Goal: Navigation & Orientation: Find specific page/section

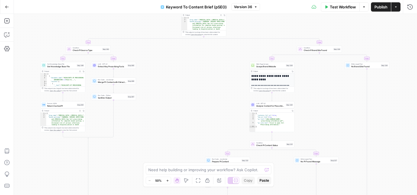
drag, startPoint x: 189, startPoint y: 108, endPoint x: 137, endPoint y: 190, distance: 97.1
click at [137, 190] on div "true false true false true false true false true false true false Workflow Set …" at bounding box center [215, 104] width 403 height 181
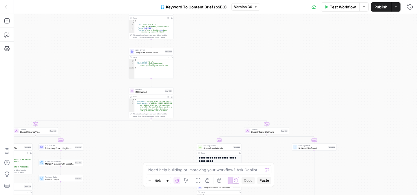
drag, startPoint x: 190, startPoint y: 70, endPoint x: 170, endPoint y: 172, distance: 104.6
click at [170, 172] on body "MyHealthTeam New Home Browse Insights Opportunities Your Data Recent Grids pSEO…" at bounding box center [208, 97] width 417 height 195
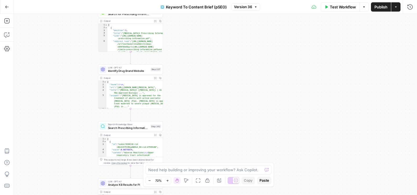
drag, startPoint x: 185, startPoint y: 105, endPoint x: 185, endPoint y: 218, distance: 113.1
click at [185, 194] on html "MyHealthTeam New Home Browse Insights Opportunities Your Data Recent Grids pSEO…" at bounding box center [208, 97] width 417 height 195
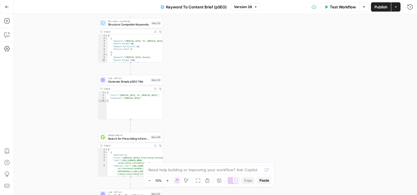
drag, startPoint x: 195, startPoint y: 146, endPoint x: 196, endPoint y: 218, distance: 71.5
click at [196, 194] on html "MyHealthTeam New Home Browse Insights Opportunities Your Data Recent Grids pSEO…" at bounding box center [208, 97] width 417 height 195
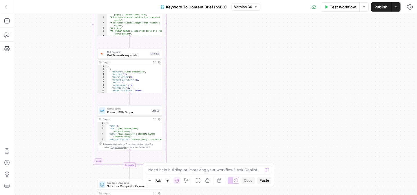
drag, startPoint x: 204, startPoint y: 125, endPoint x: 204, endPoint y: 180, distance: 55.0
click at [204, 180] on body "MyHealthTeam New Home Browse Insights Opportunities Your Data Recent Grids pSEO…" at bounding box center [208, 97] width 417 height 195
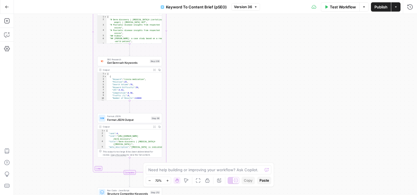
drag, startPoint x: 219, startPoint y: 61, endPoint x: 216, endPoint y: 142, distance: 81.7
click at [216, 142] on div "true false true false true false true false true false true false Workflow Set …" at bounding box center [215, 104] width 403 height 181
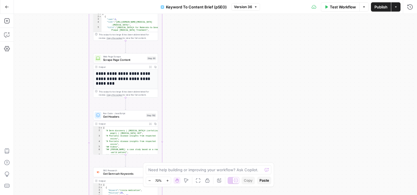
drag, startPoint x: 208, startPoint y: 50, endPoint x: 208, endPoint y: 147, distance: 96.9
click at [208, 147] on div "true false true false true false true false true false true false Workflow Set …" at bounding box center [215, 104] width 403 height 181
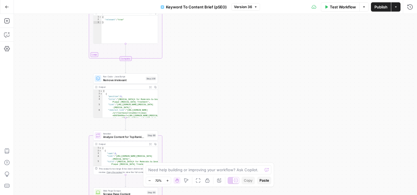
drag, startPoint x: 199, startPoint y: 84, endPoint x: 199, endPoint y: 157, distance: 72.9
click at [199, 157] on div "true false true false true false true false true false true false Workflow Set …" at bounding box center [215, 104] width 403 height 181
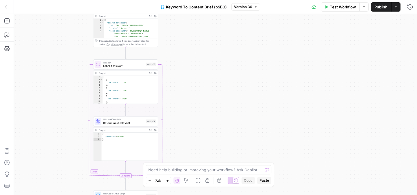
drag, startPoint x: 197, startPoint y: 67, endPoint x: 197, endPoint y: 156, distance: 88.5
click at [197, 155] on div "true false true false true false true false true false true false Workflow Set …" at bounding box center [215, 104] width 403 height 181
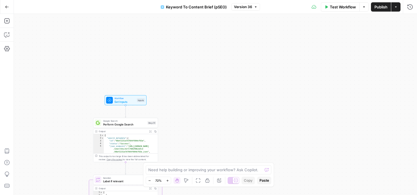
drag, startPoint x: 182, startPoint y: 72, endPoint x: 182, endPoint y: 166, distance: 94.0
click at [182, 166] on body "MyHealthTeam New Home Browse Insights Opportunities Your Data Recent Grids pSEO…" at bounding box center [208, 97] width 417 height 195
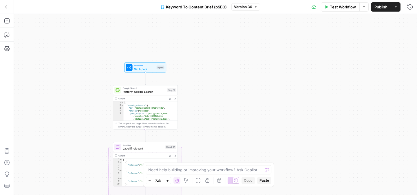
drag, startPoint x: 177, startPoint y: 136, endPoint x: 197, endPoint y: 64, distance: 75.0
click at [197, 64] on div "true false true false true false true false true false true false Workflow Set …" at bounding box center [215, 104] width 403 height 181
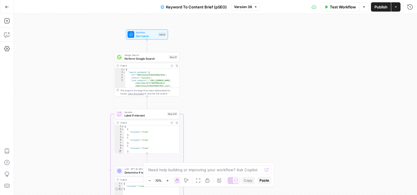
drag, startPoint x: 205, startPoint y: 89, endPoint x: 228, endPoint y: 89, distance: 22.6
click at [228, 89] on div "true false true false true false true false true false true false Workflow Set …" at bounding box center [215, 104] width 403 height 181
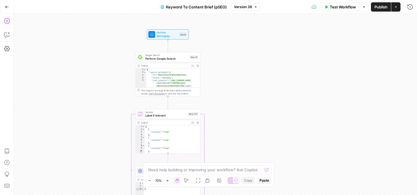
click at [5, 22] on icon "button" at bounding box center [7, 21] width 6 height 6
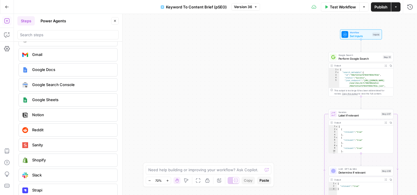
scroll to position [985, 0]
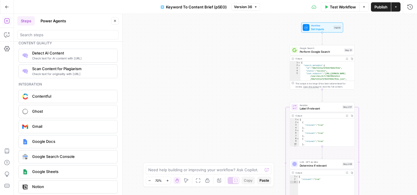
drag, startPoint x: 225, startPoint y: 107, endPoint x: 146, endPoint y: 102, distance: 79.4
click at [146, 102] on div "true false true false true true false true false true false false Workflow Set …" at bounding box center [215, 104] width 403 height 181
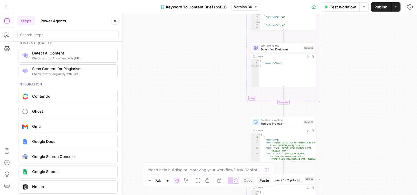
drag, startPoint x: 204, startPoint y: 119, endPoint x: 206, endPoint y: 3, distance: 116.3
click at [206, 6] on div "Go Back Keyword To Content Brief (pSEO) Version 36 Test Workflow Options Publis…" at bounding box center [208, 97] width 417 height 195
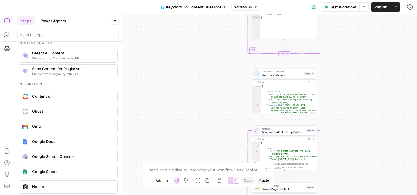
drag, startPoint x: 198, startPoint y: 80, endPoint x: 198, endPoint y: 32, distance: 48.0
click at [198, 32] on div "true false true false true true false true false true false false Workflow Set …" at bounding box center [215, 104] width 403 height 181
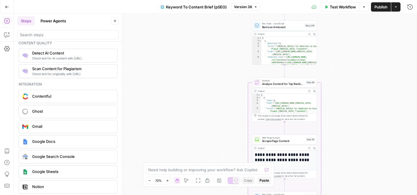
drag, startPoint x: 196, startPoint y: 70, endPoint x: 196, endPoint y: 45, distance: 24.9
click at [196, 45] on div "true false true false true true false true false true false false Workflow Set …" at bounding box center [215, 104] width 403 height 181
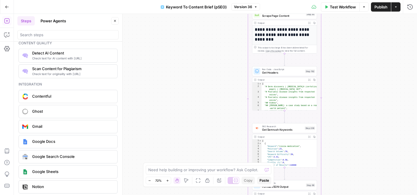
drag, startPoint x: 182, startPoint y: 89, endPoint x: 182, endPoint y: 12, distance: 76.4
click at [182, 12] on div "Go Back Keyword To Content Brief (pSEO) Version 36 Test Workflow Options Publis…" at bounding box center [208, 97] width 417 height 195
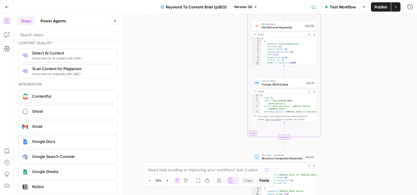
drag, startPoint x: 176, startPoint y: 100, endPoint x: 176, endPoint y: 23, distance: 76.1
click at [176, 23] on div "true false true false true true false true false true false false Workflow Set …" at bounding box center [215, 104] width 403 height 181
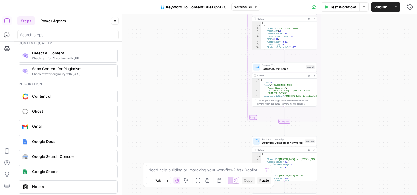
drag, startPoint x: 163, startPoint y: 85, endPoint x: 163, endPoint y: 58, distance: 27.2
click at [163, 58] on div "true false true false true true false true false true false false Workflow Set …" at bounding box center [215, 104] width 403 height 181
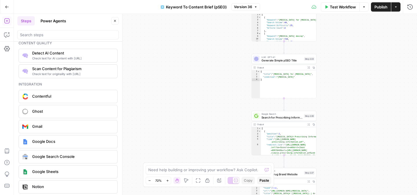
drag, startPoint x: 163, startPoint y: 150, endPoint x: 163, endPoint y: 38, distance: 112.0
click at [163, 38] on div "true false true false true true false true false true false false Workflow Set …" at bounding box center [215, 104] width 403 height 181
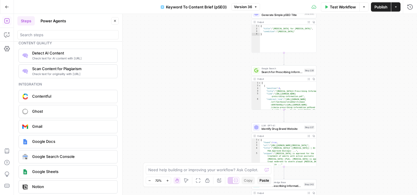
drag, startPoint x: 170, startPoint y: 73, endPoint x: 170, endPoint y: 42, distance: 30.4
click at [170, 42] on div "true false true false true true false true false true false false Workflow Set …" at bounding box center [215, 104] width 403 height 181
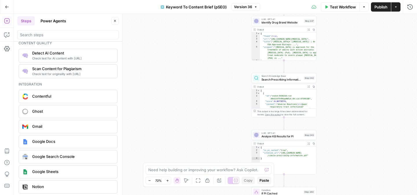
drag, startPoint x: 182, startPoint y: 128, endPoint x: 182, endPoint y: 60, distance: 67.4
click at [182, 60] on div "true false true false true true false true false true false false Workflow Set …" at bounding box center [215, 104] width 403 height 181
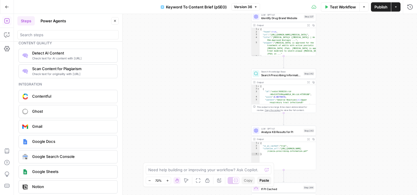
drag, startPoint x: 183, startPoint y: 109, endPoint x: 177, endPoint y: 71, distance: 38.3
click at [177, 71] on div "true false true false true true false true false true false false Workflow Set …" at bounding box center [215, 104] width 403 height 181
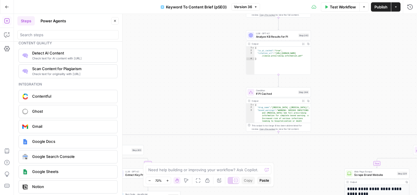
drag, startPoint x: 183, startPoint y: 105, endPoint x: 183, endPoint y: 65, distance: 39.9
click at [183, 65] on div "true false true false true true false true false true false false Workflow Set …" at bounding box center [215, 104] width 403 height 181
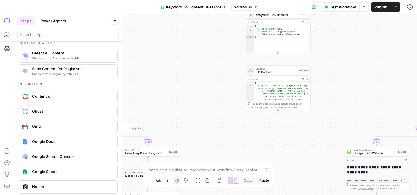
drag, startPoint x: 190, startPoint y: 91, endPoint x: 190, endPoint y: 29, distance: 61.9
click at [190, 29] on div "true false true false true true false true false true false false Workflow Set …" at bounding box center [215, 104] width 403 height 181
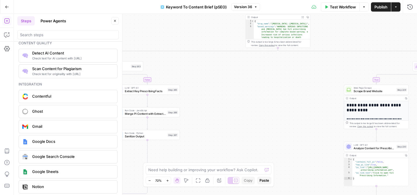
drag, startPoint x: 244, startPoint y: 84, endPoint x: 212, endPoint y: 130, distance: 55.8
click at [212, 130] on div "true false true false true true false true false true false false Workflow Set …" at bounding box center [215, 104] width 403 height 181
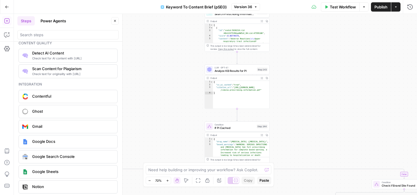
drag, startPoint x: 199, startPoint y: 65, endPoint x: 189, endPoint y: 145, distance: 80.2
click at [189, 145] on div "true false true false true true false true false true false false Workflow Set …" at bounding box center [215, 104] width 403 height 181
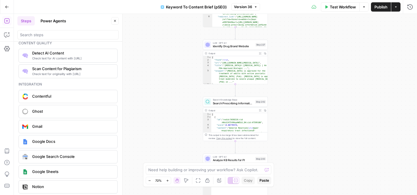
drag, startPoint x: 192, startPoint y: 68, endPoint x: 191, endPoint y: 152, distance: 84.2
click at [191, 152] on div "true false true false true true false true false true false false Workflow Set …" at bounding box center [215, 104] width 403 height 181
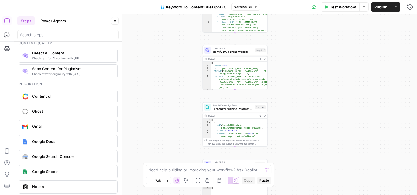
drag, startPoint x: 202, startPoint y: 81, endPoint x: 193, endPoint y: 180, distance: 99.4
click at [193, 180] on body "MyHealthTeam New Home Browse Insights Opportunities Your Data Recent Grids pSEO…" at bounding box center [208, 97] width 417 height 195
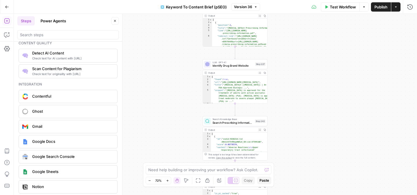
drag, startPoint x: 189, startPoint y: 107, endPoint x: 188, endPoint y: 138, distance: 31.0
click at [189, 138] on div "true false true false true true false true false true false false Workflow Set …" at bounding box center [215, 104] width 403 height 181
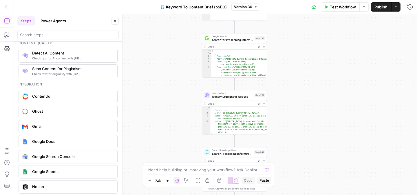
click at [3, 11] on button "Go Back" at bounding box center [7, 7] width 10 height 10
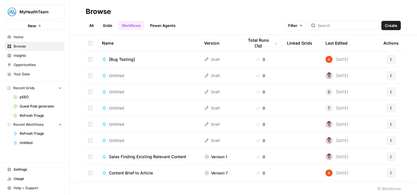
click at [36, 115] on span "Refresh Triage" at bounding box center [41, 115] width 42 height 5
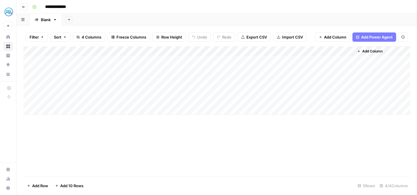
click at [238, 52] on div "Add Column" at bounding box center [216, 80] width 386 height 68
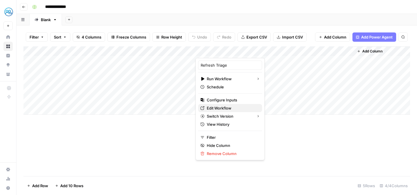
click at [225, 110] on span "Edit Workflow" at bounding box center [232, 108] width 51 height 6
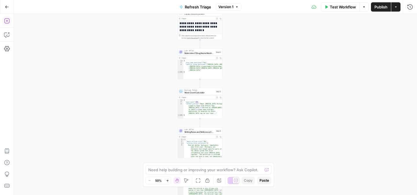
click at [6, 22] on icon "button" at bounding box center [7, 21] width 6 height 6
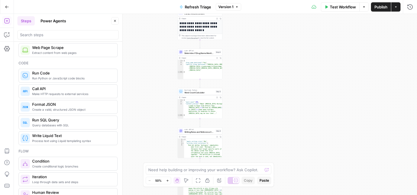
scroll to position [65, 0]
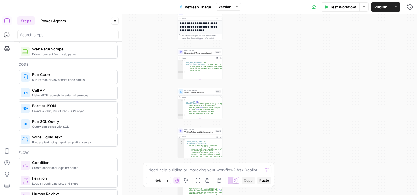
click at [10, 5] on button "Go Back" at bounding box center [7, 7] width 10 height 10
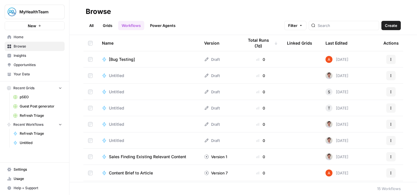
click at [28, 57] on span "Insights" at bounding box center [38, 55] width 48 height 5
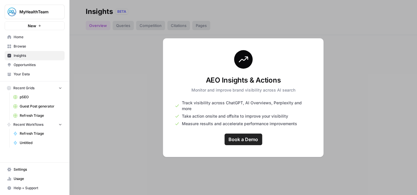
click at [29, 66] on span "Opportunities" at bounding box center [38, 64] width 48 height 5
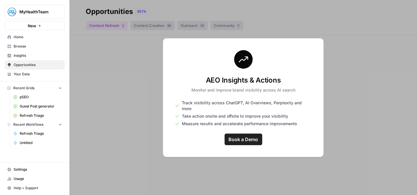
click at [28, 78] on link "Your Data" at bounding box center [35, 73] width 60 height 9
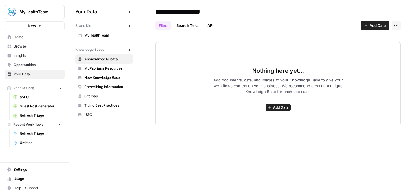
click at [104, 70] on span "MyPsoriasis Resources" at bounding box center [107, 68] width 46 height 5
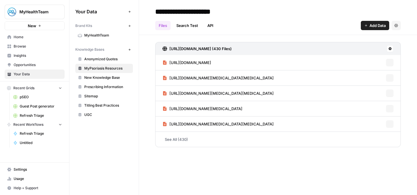
click at [102, 77] on span "New Knowledge Base" at bounding box center [107, 77] width 46 height 5
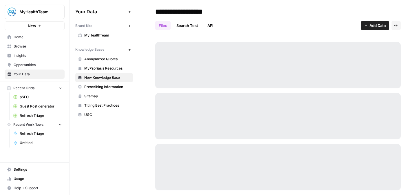
click at [101, 90] on link "Prescribing Information" at bounding box center [104, 86] width 58 height 9
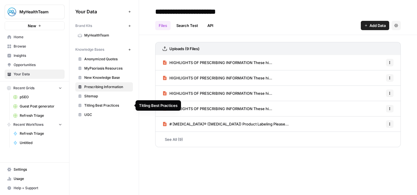
click at [91, 113] on span "UGC" at bounding box center [107, 114] width 46 height 5
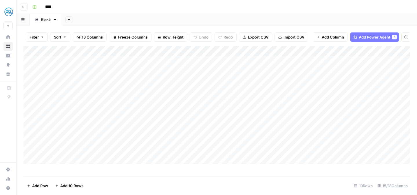
click at [197, 118] on div "Add Column" at bounding box center [216, 104] width 386 height 117
click at [260, 119] on div "Add Column" at bounding box center [216, 104] width 386 height 117
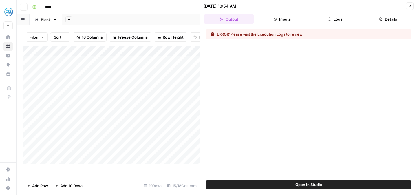
click at [330, 19] on icon "button" at bounding box center [329, 19] width 3 height 3
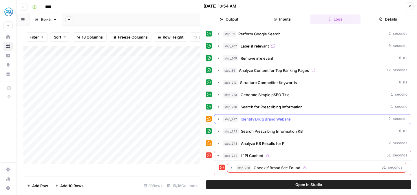
click at [217, 119] on icon "button" at bounding box center [218, 119] width 5 height 5
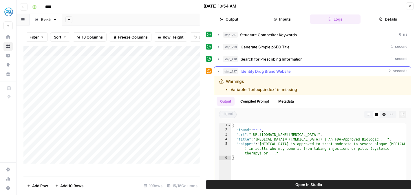
scroll to position [47, 0]
click at [219, 71] on icon "button" at bounding box center [218, 71] width 5 height 5
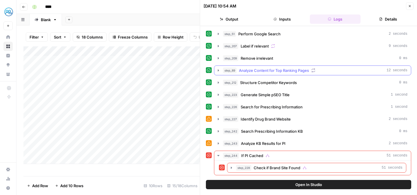
scroll to position [0, 0]
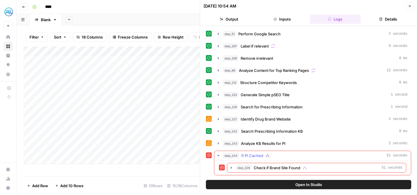
click at [218, 156] on icon "button" at bounding box center [218, 155] width 5 height 5
